Goal: Task Accomplishment & Management: Manage account settings

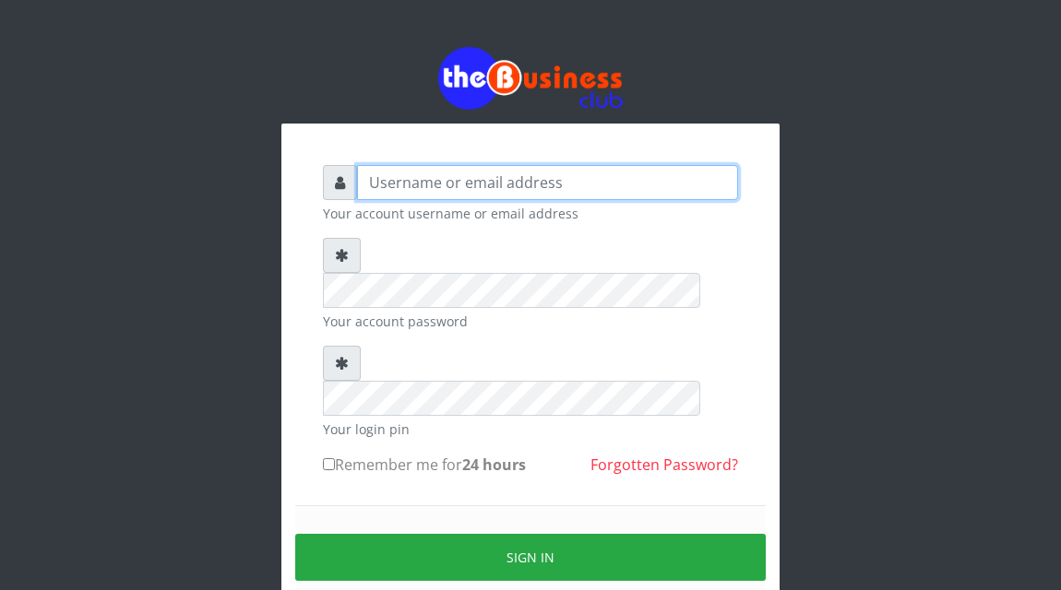
click at [375, 192] on input "text" at bounding box center [547, 182] width 381 height 35
type input "Atipeter"
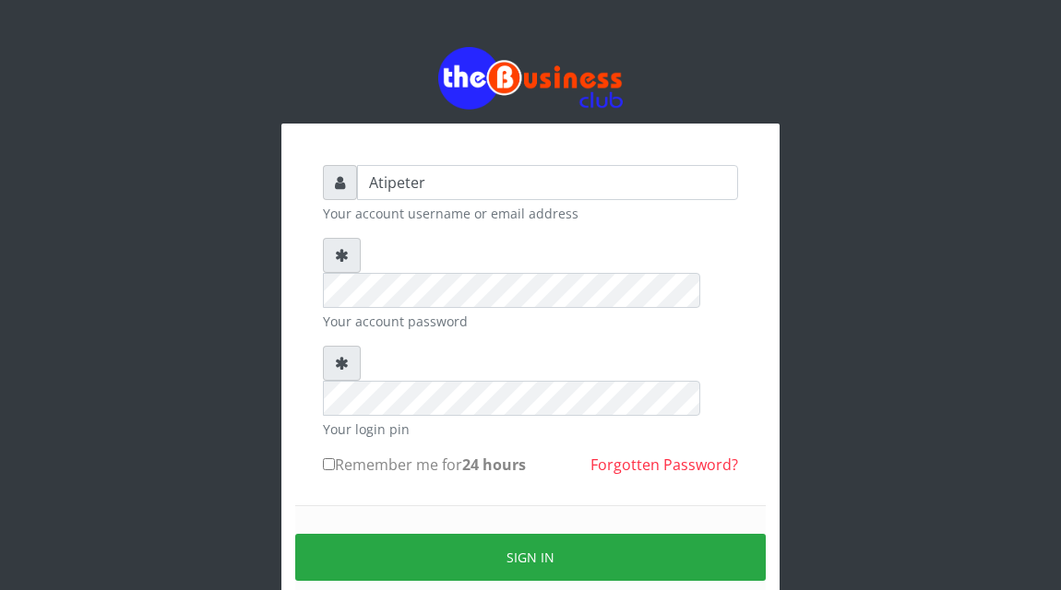
click at [327, 459] on input "Remember me for 24 hours" at bounding box center [329, 465] width 12 height 12
checkbox input "true"
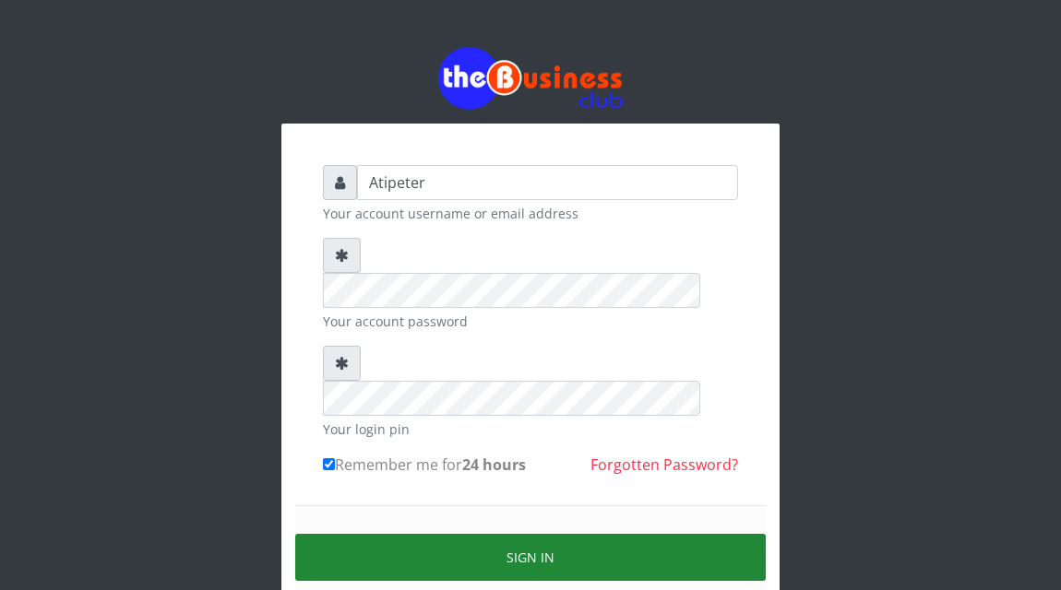
click at [465, 534] on button "Sign in" at bounding box center [530, 557] width 471 height 47
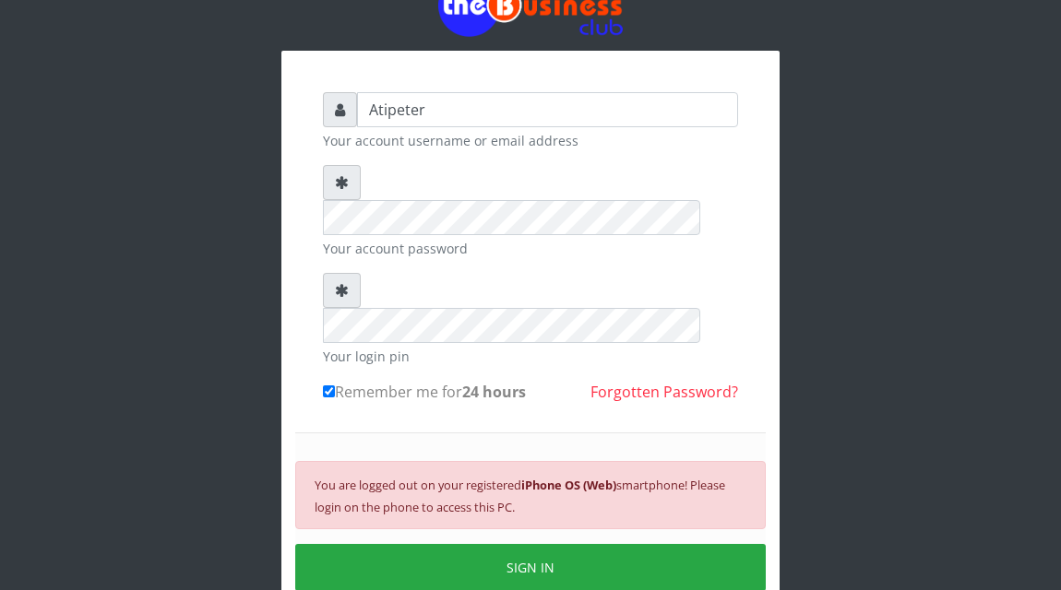
scroll to position [74, 0]
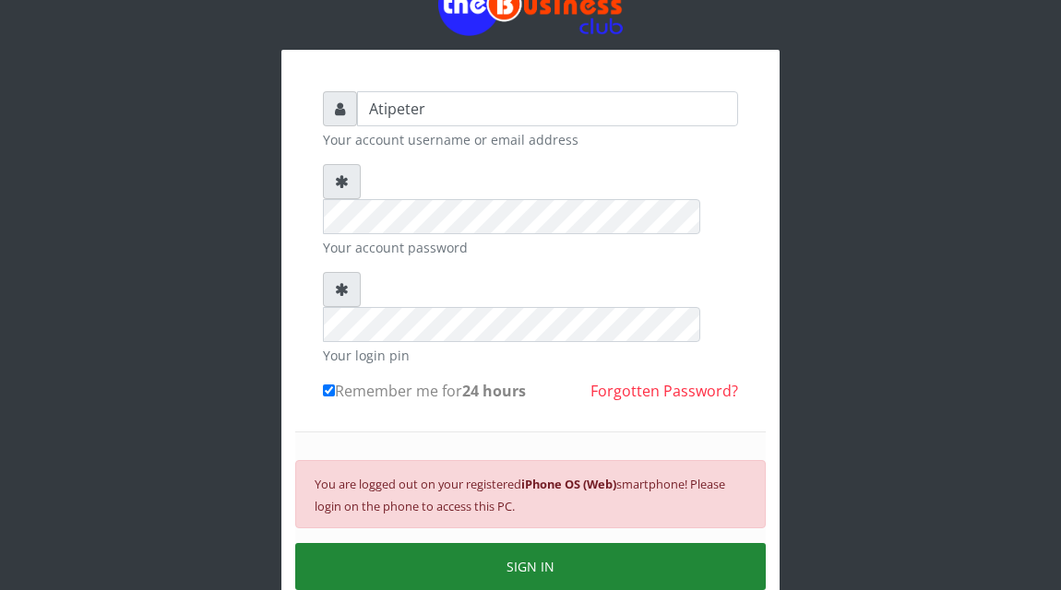
click at [475, 543] on button "SIGN IN" at bounding box center [530, 566] width 471 height 47
